Goal: Task Accomplishment & Management: Manage account settings

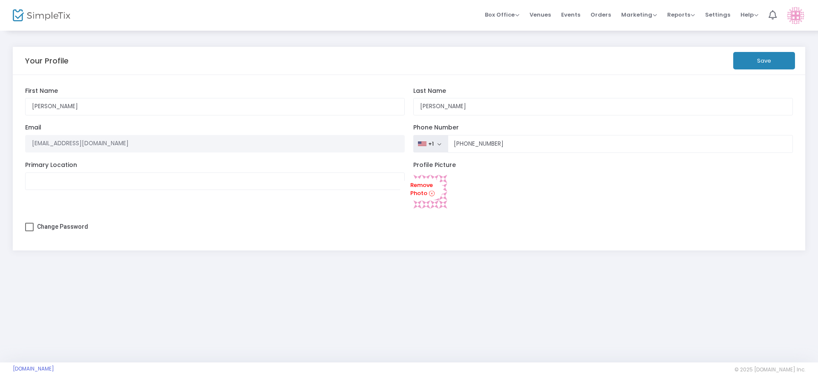
click at [31, 224] on span at bounding box center [29, 227] width 9 height 9
click at [29, 231] on input "Change Password" at bounding box center [29, 231] width 0 height 0
checkbox input "true"
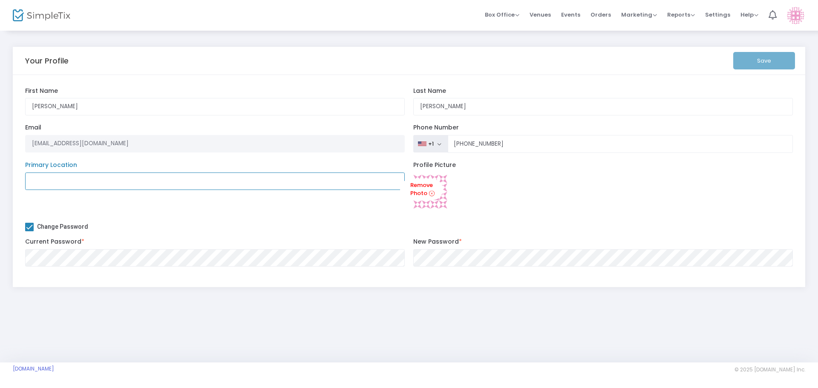
type input "jwilliams@lemontlibrary.org"
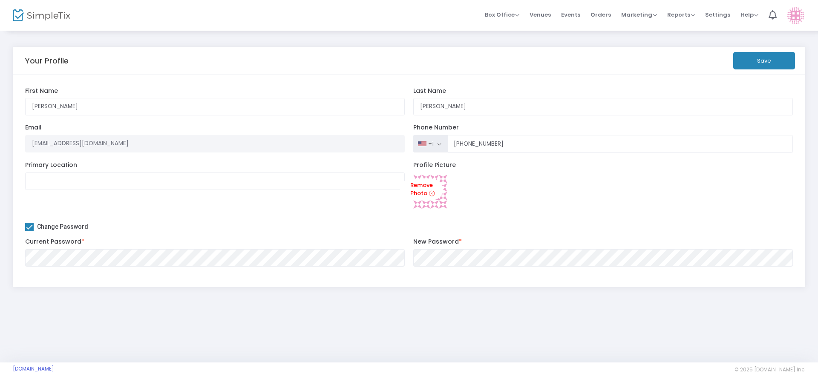
click at [635, 314] on div "Your Profile Save Justin First Name Williams Last Name Organization Name Organi…" at bounding box center [409, 196] width 818 height 333
click at [758, 63] on button "Save" at bounding box center [765, 60] width 62 height 17
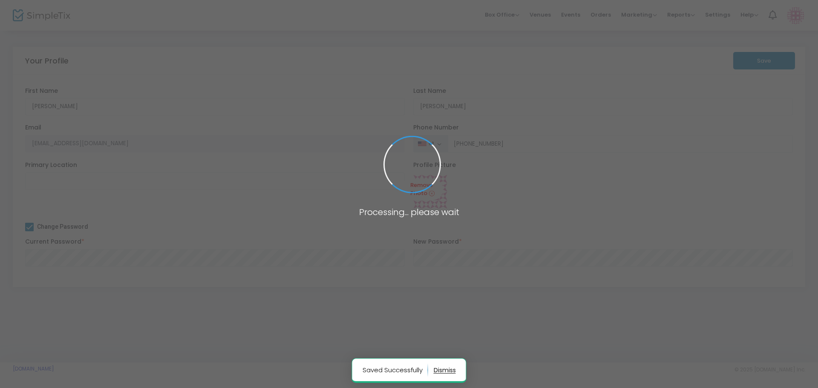
type input "(630) 257-6541"
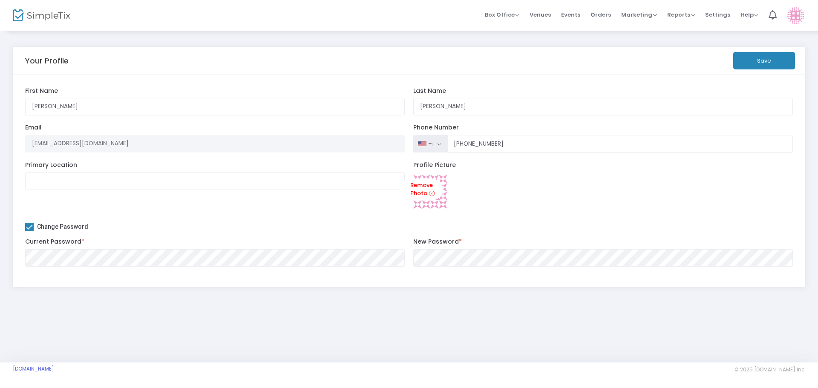
drag, startPoint x: 458, startPoint y: 323, endPoint x: 465, endPoint y: 318, distance: 9.2
click at [459, 321] on div "Your Profile Save Justin First Name Williams Last Name Organization Name Organi…" at bounding box center [409, 196] width 818 height 333
click at [647, 80] on div "Justin First Name Williams Last Name Organization Name Organization is required…" at bounding box center [409, 181] width 793 height 212
click at [802, 16] on img at bounding box center [795, 15] width 17 height 17
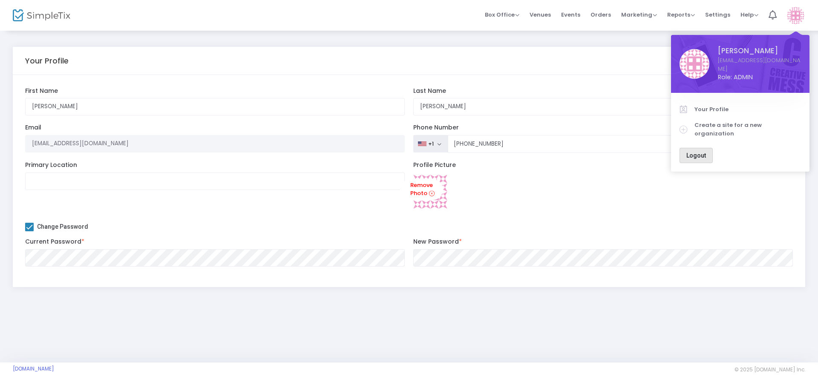
click at [700, 148] on button "Logout" at bounding box center [696, 155] width 33 height 15
